Goal: Task Accomplishment & Management: Use online tool/utility

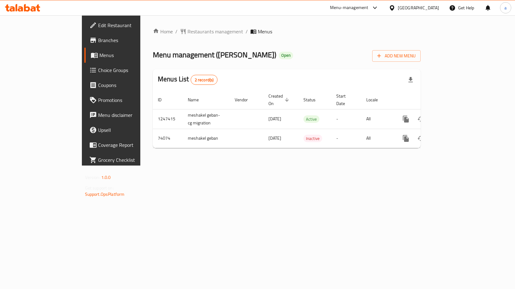
click at [98, 70] on span "Choice Groups" at bounding box center [130, 70] width 65 height 7
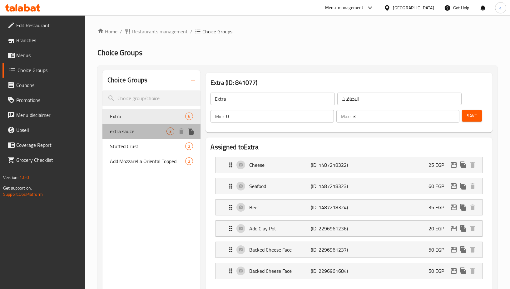
click at [130, 128] on span "extra sauce" at bounding box center [138, 131] width 57 height 7
type input "extra sauce"
type input "اضافه صوص"
type input "1"
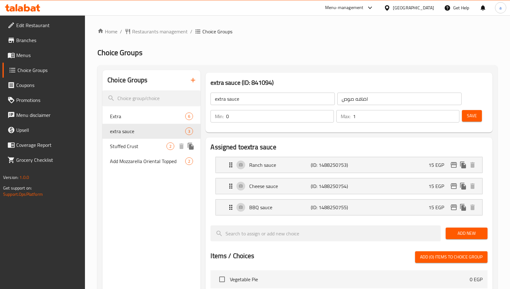
click at [146, 143] on span "Stuffed Crust" at bounding box center [138, 146] width 57 height 7
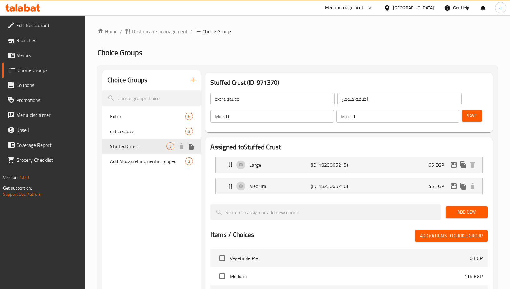
type input "Stuffed Crust"
type input "حشو اطراف"
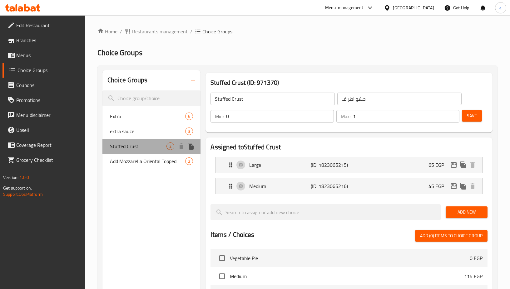
click at [142, 150] on div "Stuffed Crust 2" at bounding box center [151, 146] width 98 height 15
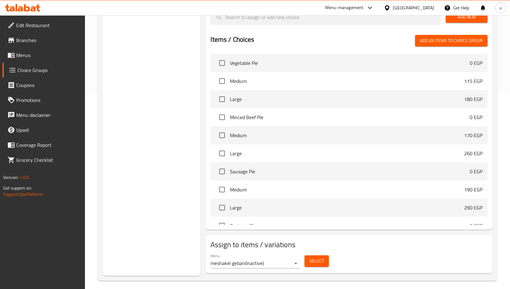
scroll to position [200, 0]
